Goal: Transaction & Acquisition: Purchase product/service

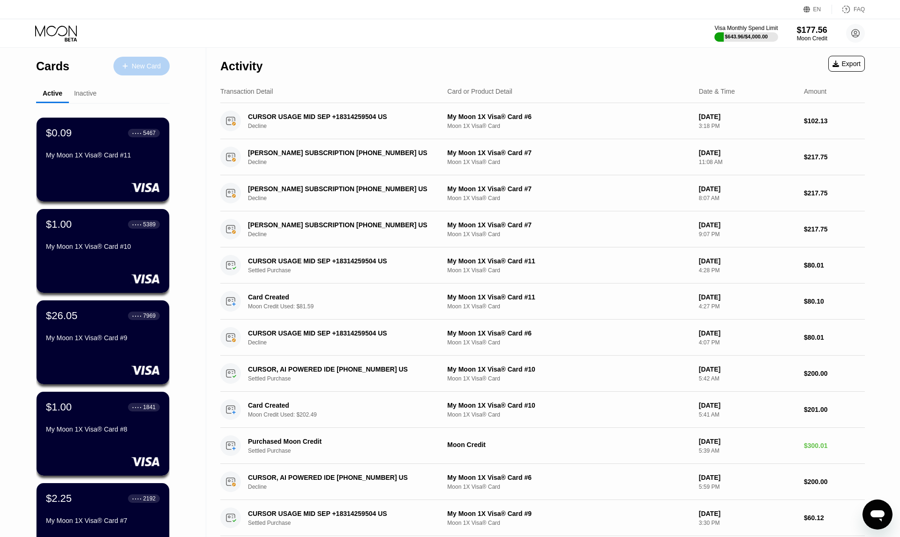
click at [146, 69] on div "New Card" at bounding box center [146, 66] width 29 height 8
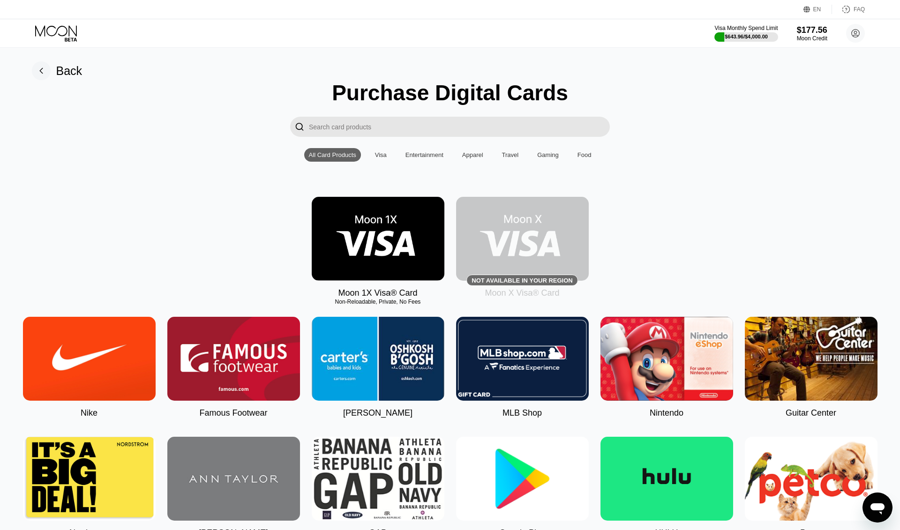
click at [375, 254] on img at bounding box center [378, 239] width 133 height 84
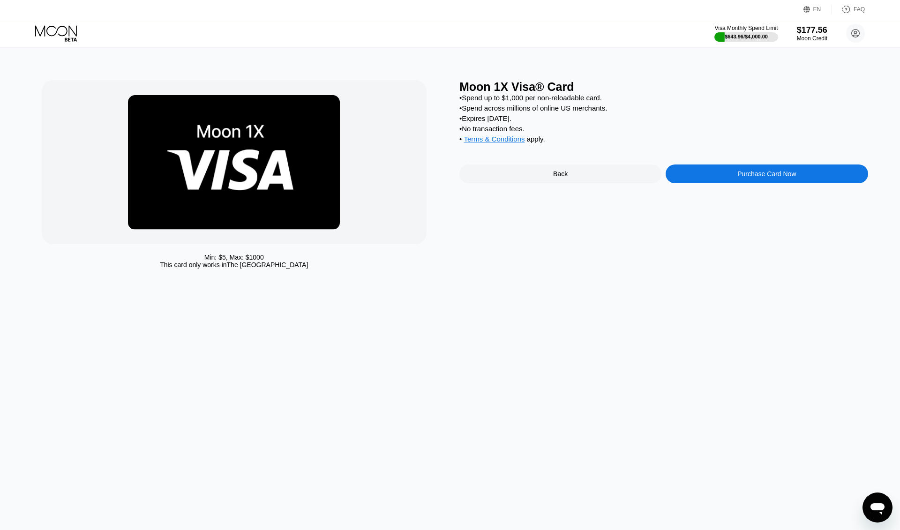
click at [748, 178] on div "Purchase Card Now" at bounding box center [766, 173] width 59 height 7
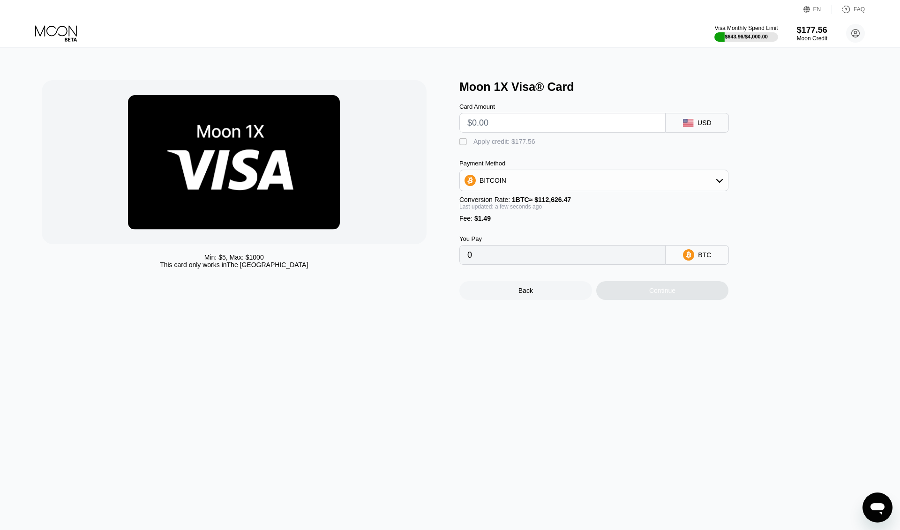
click at [539, 127] on input "text" at bounding box center [562, 122] width 190 height 19
type input "$10"
type input "0.00010202"
type input "$103"
type input "0.00092776"
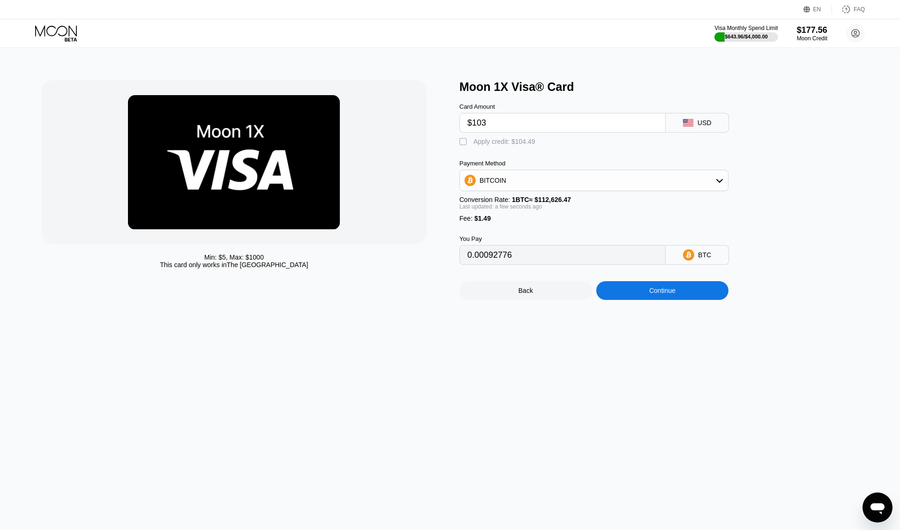
type input "$103"
click at [529, 143] on div "Apply credit: $104.49" at bounding box center [504, 141] width 62 height 7
type input "0"
click at [646, 296] on div "Continue" at bounding box center [662, 290] width 133 height 19
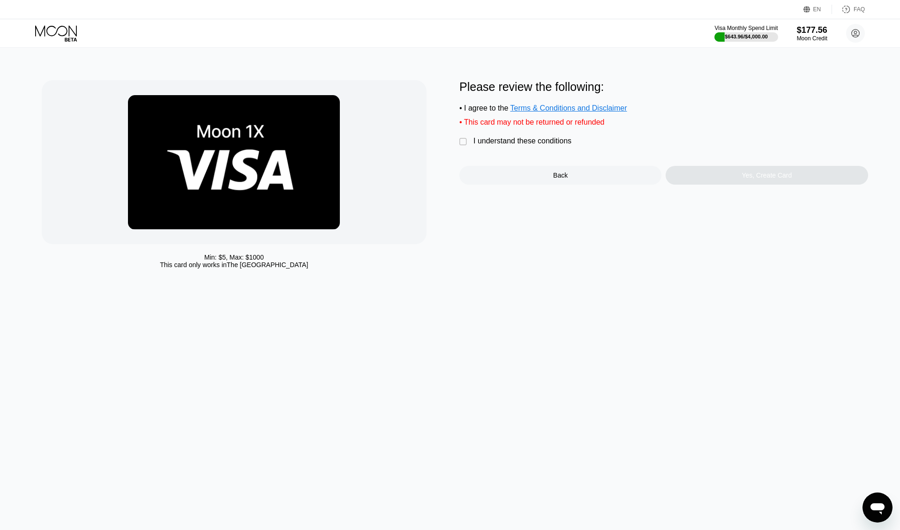
drag, startPoint x: 557, startPoint y: 145, endPoint x: 594, endPoint y: 155, distance: 38.9
click at [560, 145] on div "I understand these conditions" at bounding box center [522, 141] width 98 height 8
click at [769, 174] on div "Yes, Create Card" at bounding box center [766, 175] width 202 height 19
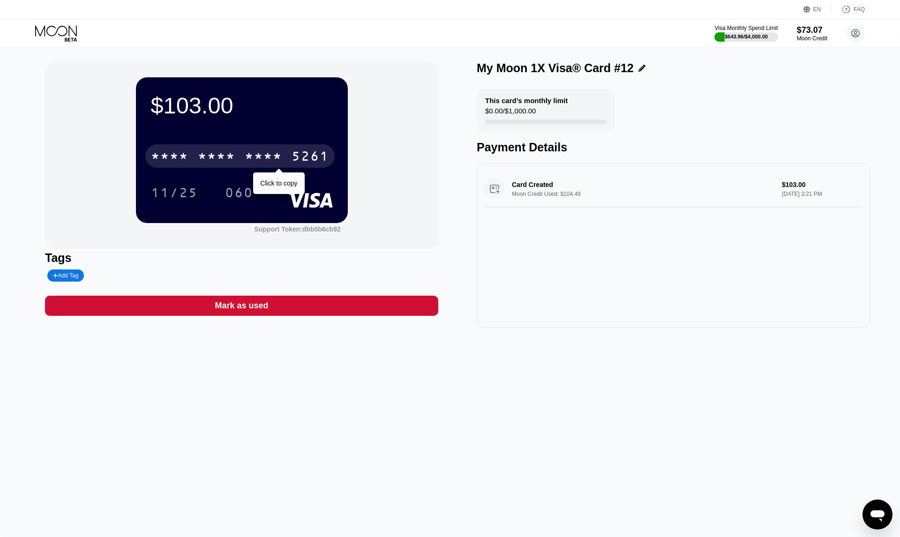
click at [251, 159] on div "* * * *" at bounding box center [263, 157] width 37 height 15
click at [183, 197] on div "11/25" at bounding box center [174, 193] width 47 height 15
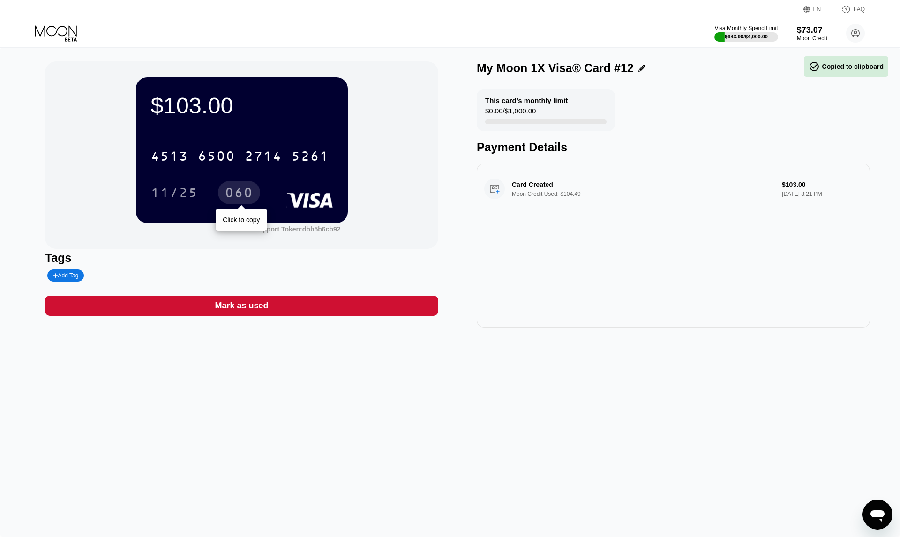
click at [236, 194] on div "060" at bounding box center [239, 193] width 28 height 15
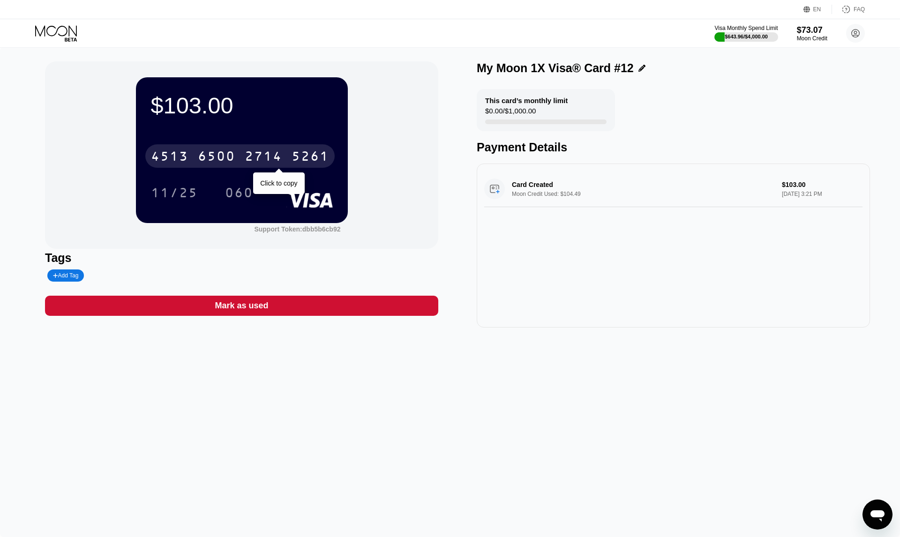
click at [289, 159] on div "[CREDIT_CARD_NUMBER]" at bounding box center [239, 155] width 189 height 23
